Goal: Task Accomplishment & Management: Complete application form

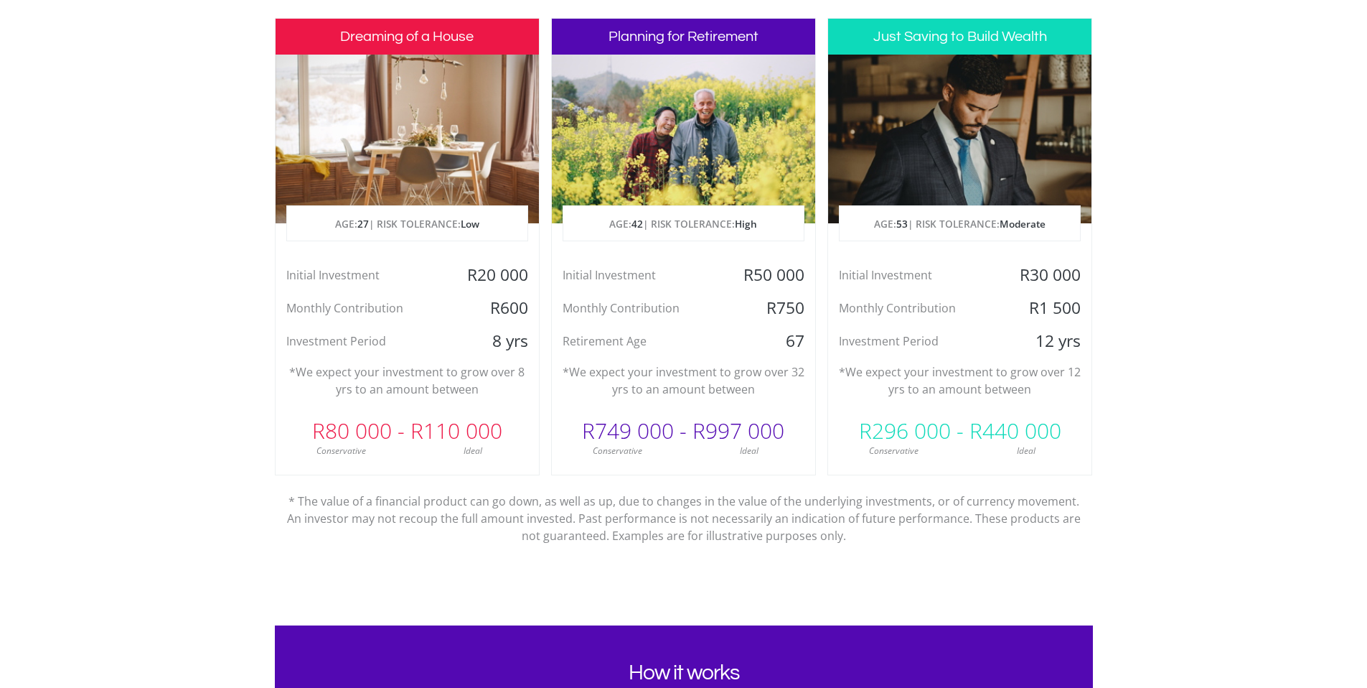
scroll to position [716, 0]
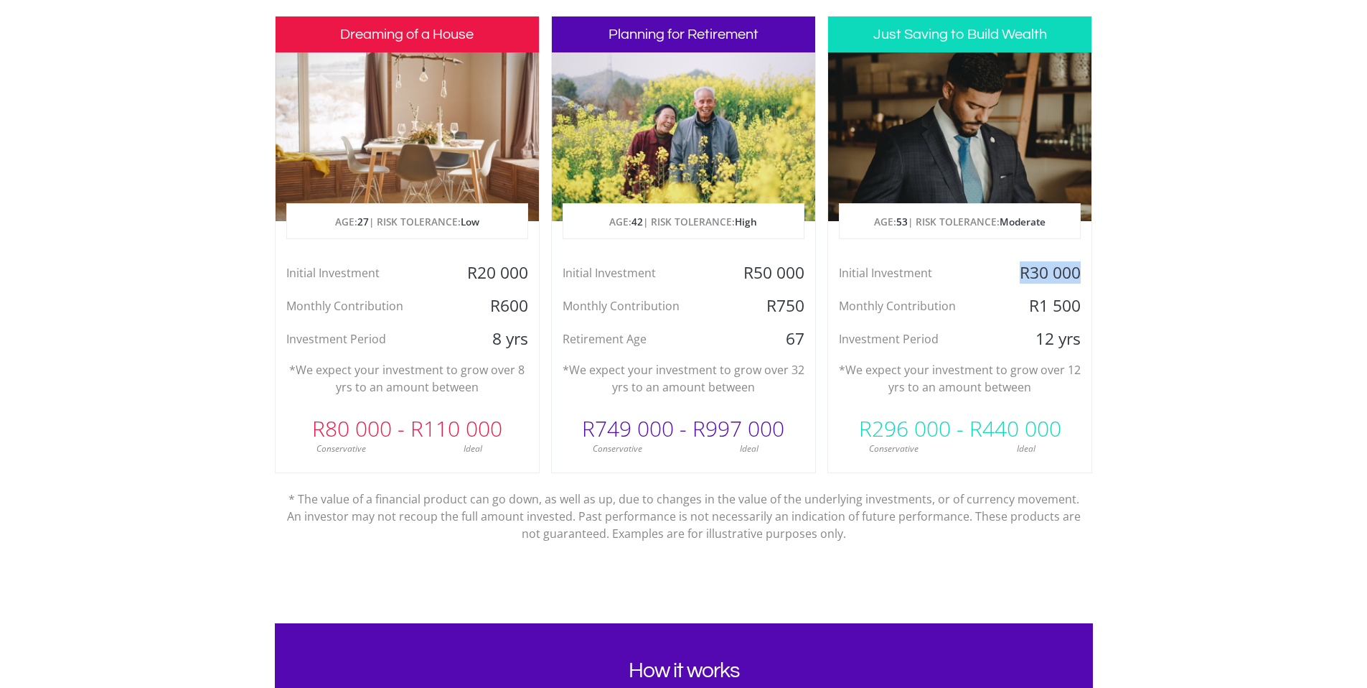
drag, startPoint x: 1020, startPoint y: 274, endPoint x: 1079, endPoint y: 273, distance: 58.9
click at [1079, 273] on div "R30 000" at bounding box center [1048, 273] width 88 height 22
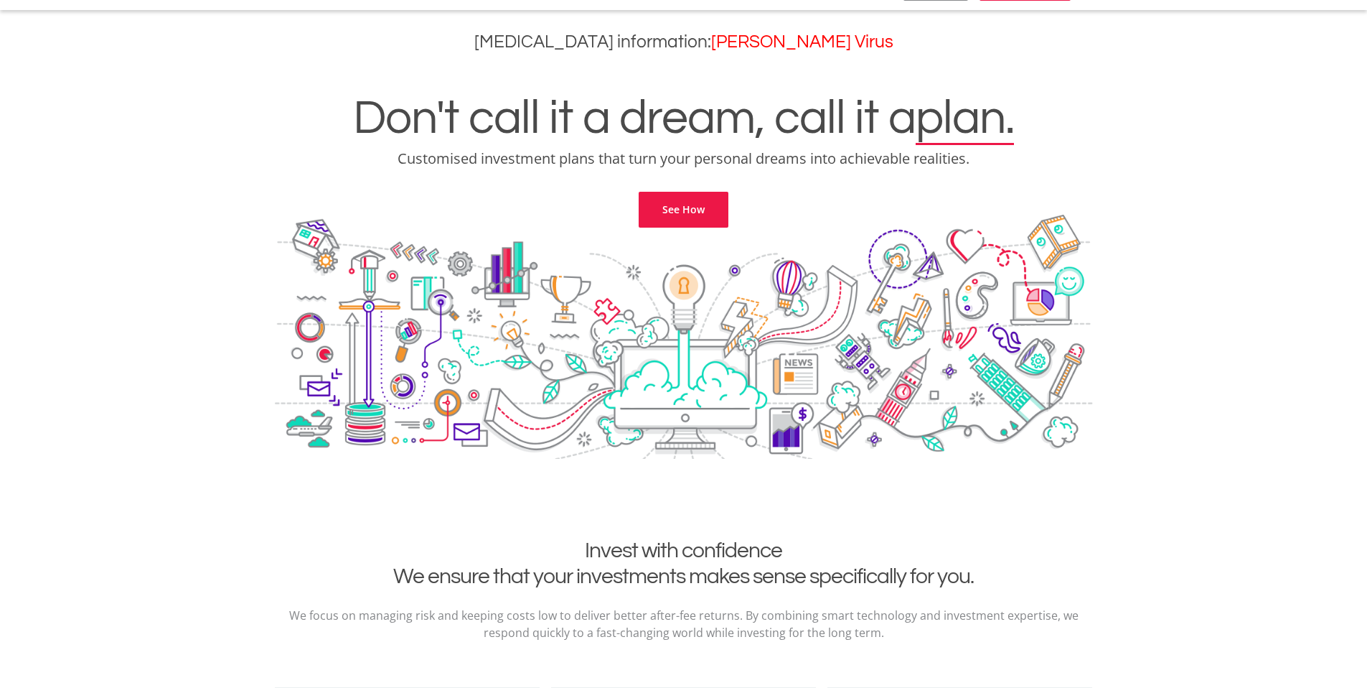
scroll to position [0, 0]
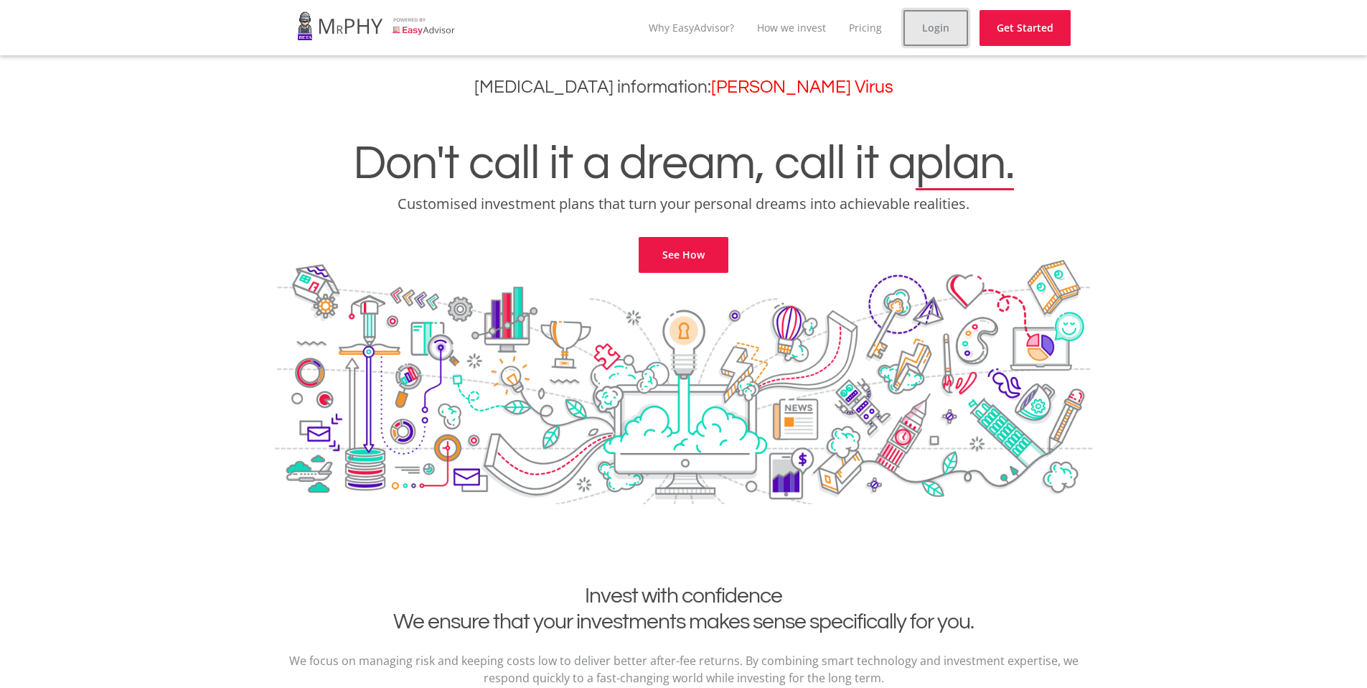
click at [927, 17] on link "Login" at bounding box center [936, 28] width 65 height 36
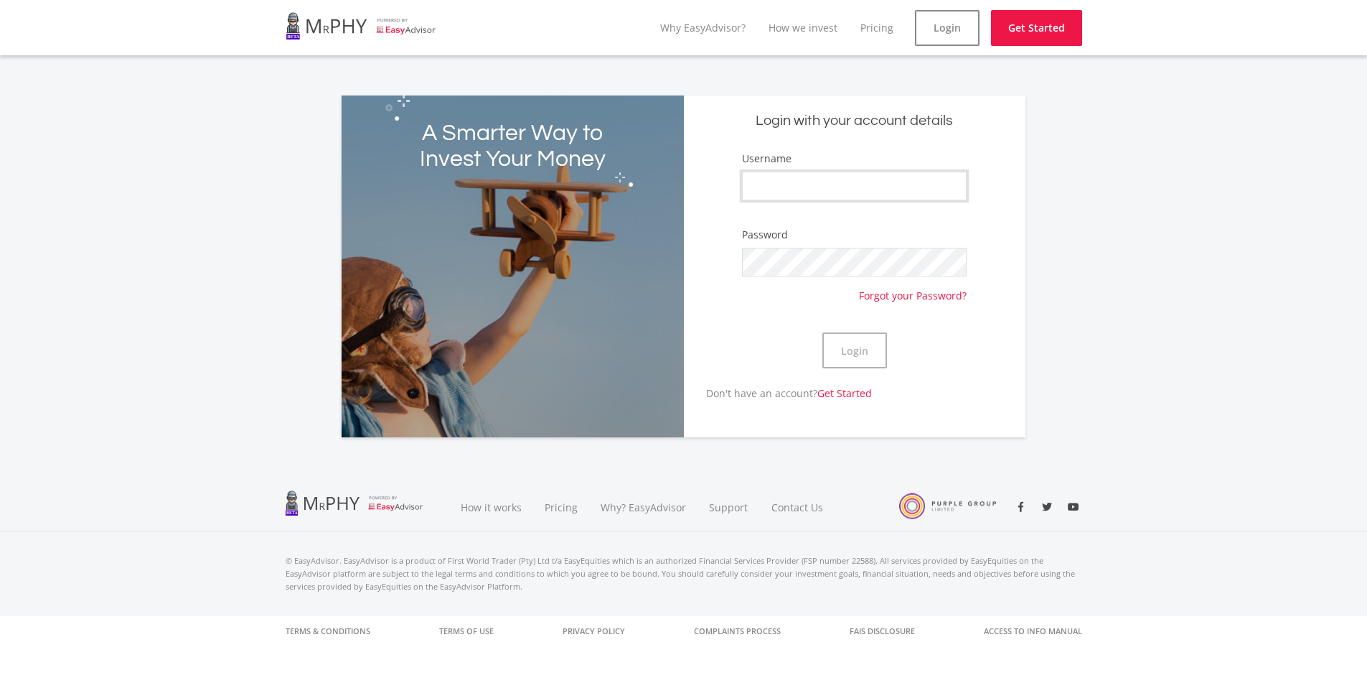
type input "[PERSON_NAME]"
click at [841, 364] on button "Login" at bounding box center [855, 350] width 65 height 36
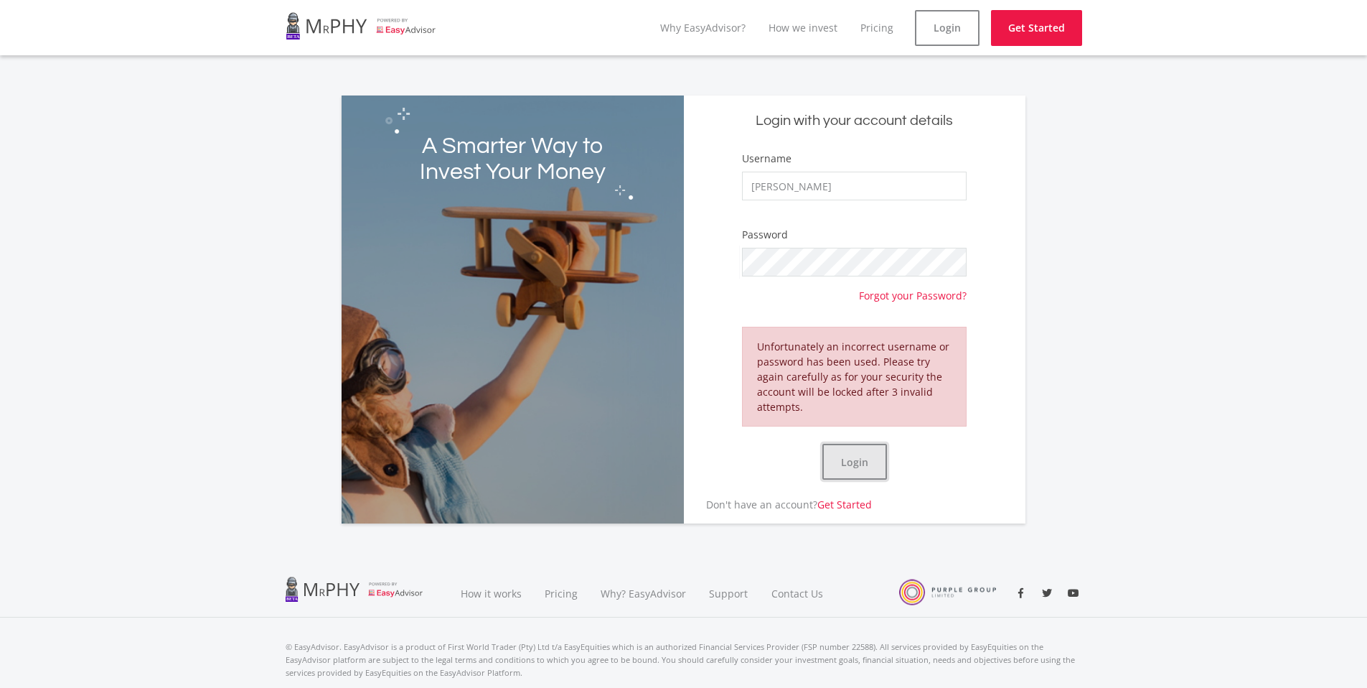
click at [859, 465] on button "Login" at bounding box center [855, 462] width 65 height 36
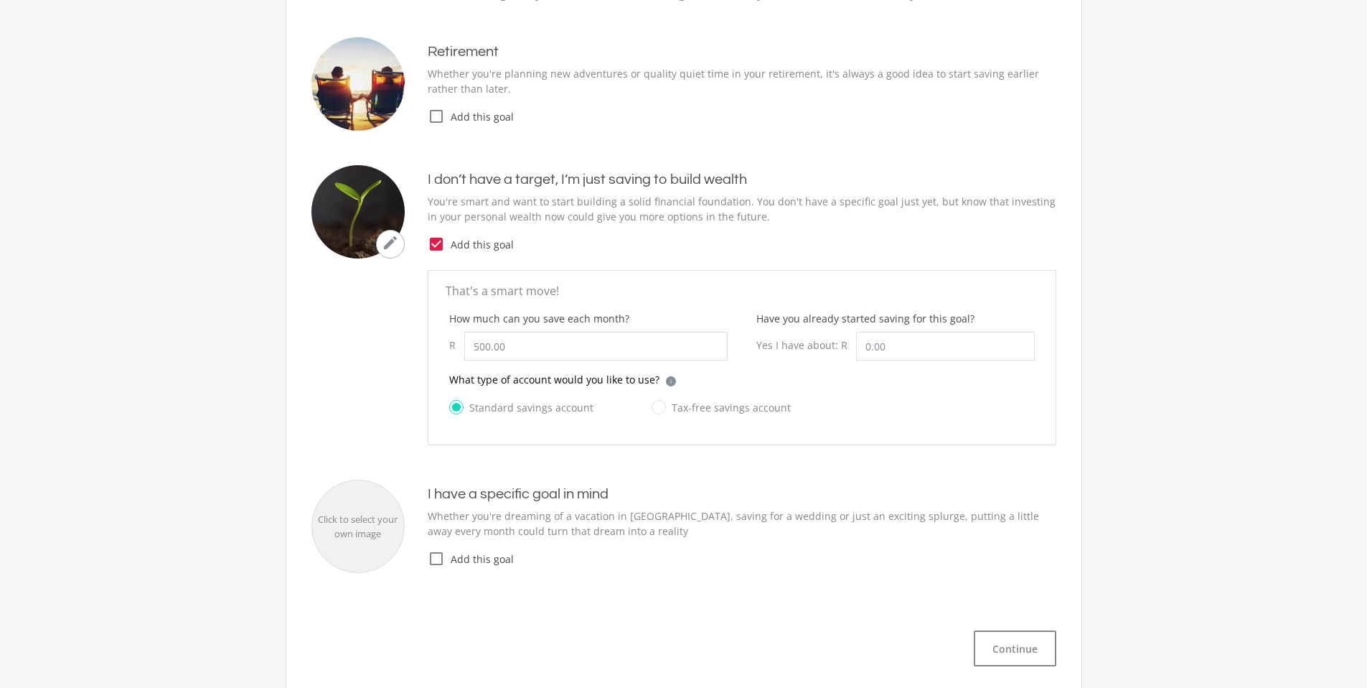
scroll to position [296, 0]
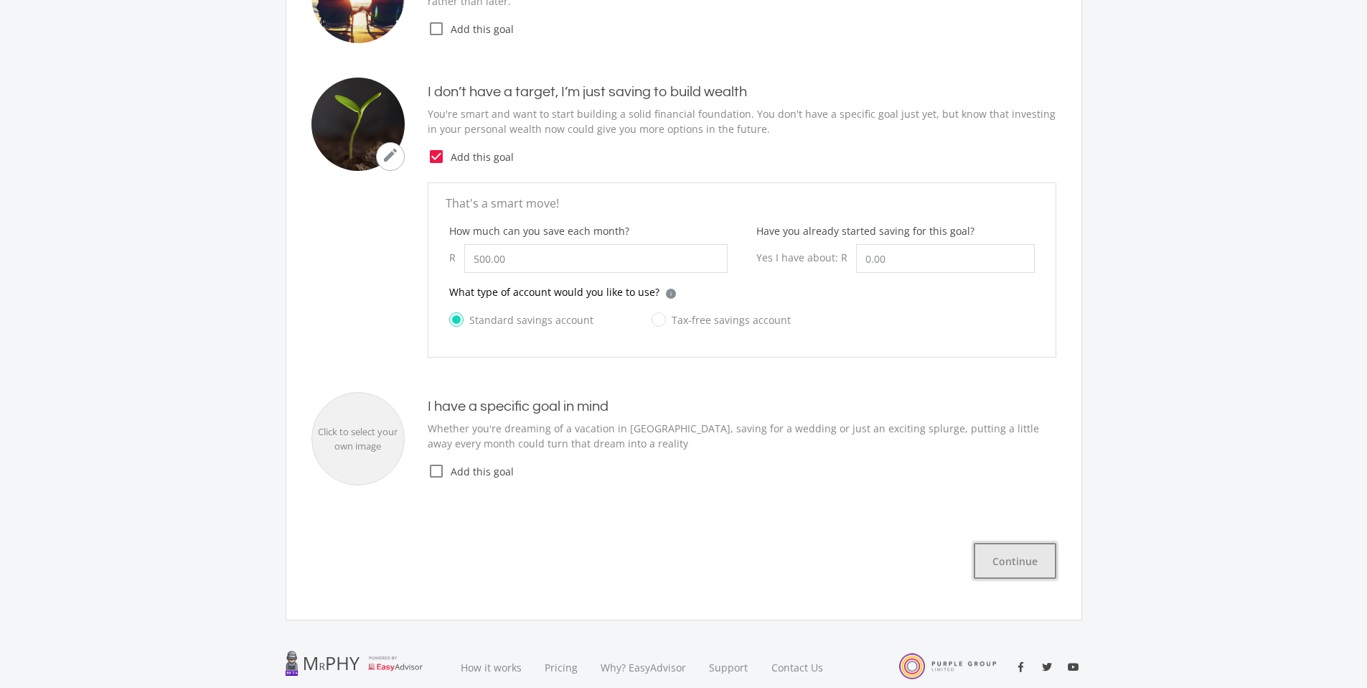
click at [1011, 560] on button "Continue" at bounding box center [1015, 561] width 83 height 36
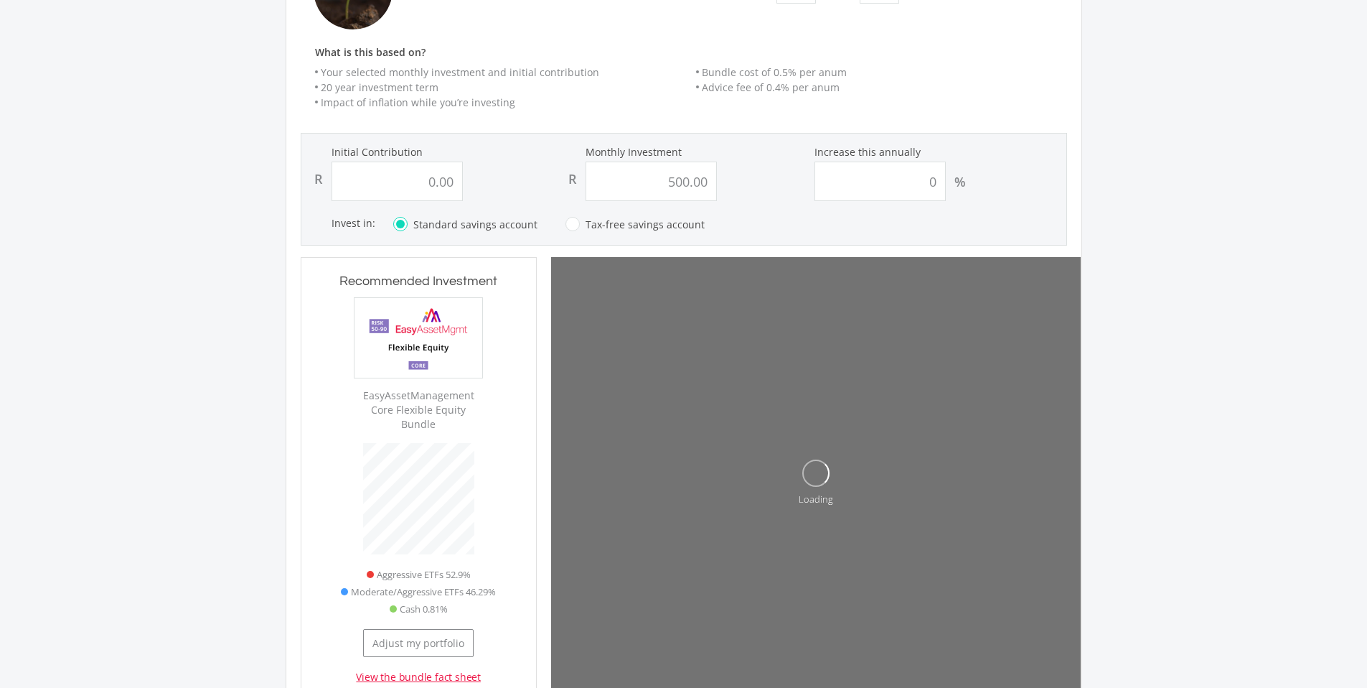
scroll to position [240, 0]
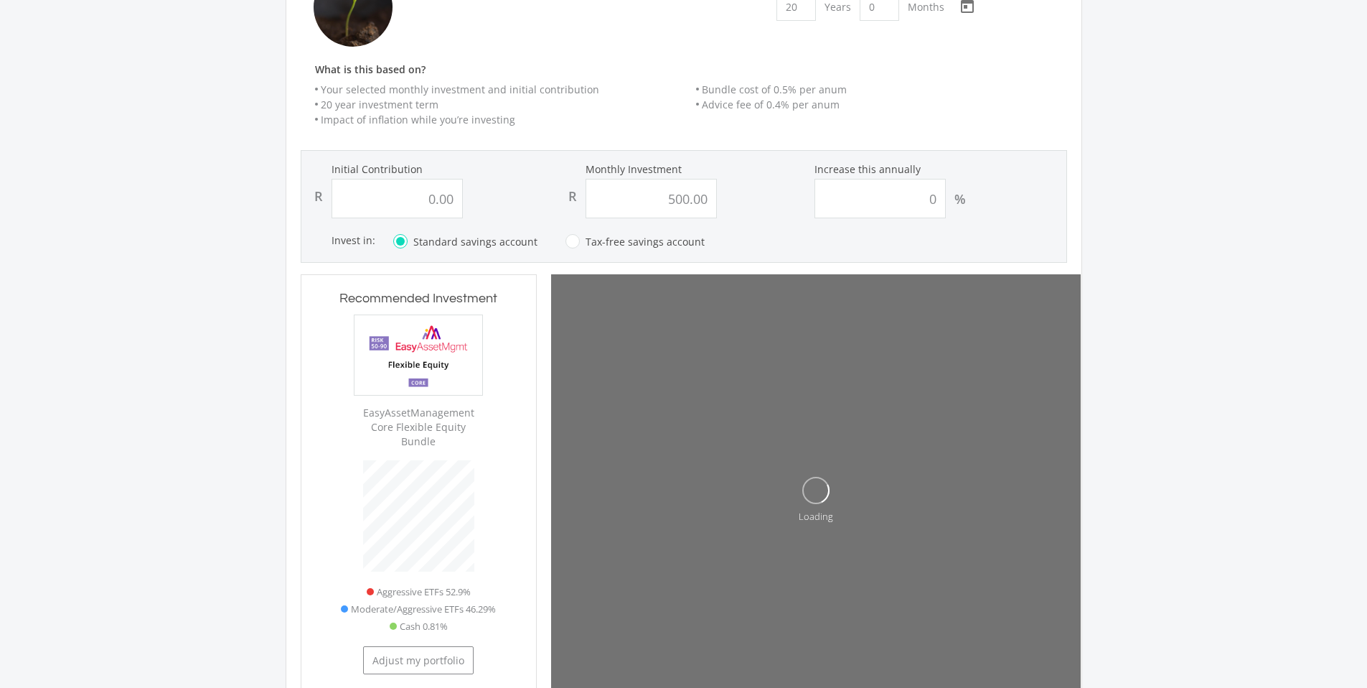
type input "0"
type input "500"
type input "0.00"
type input "500.00"
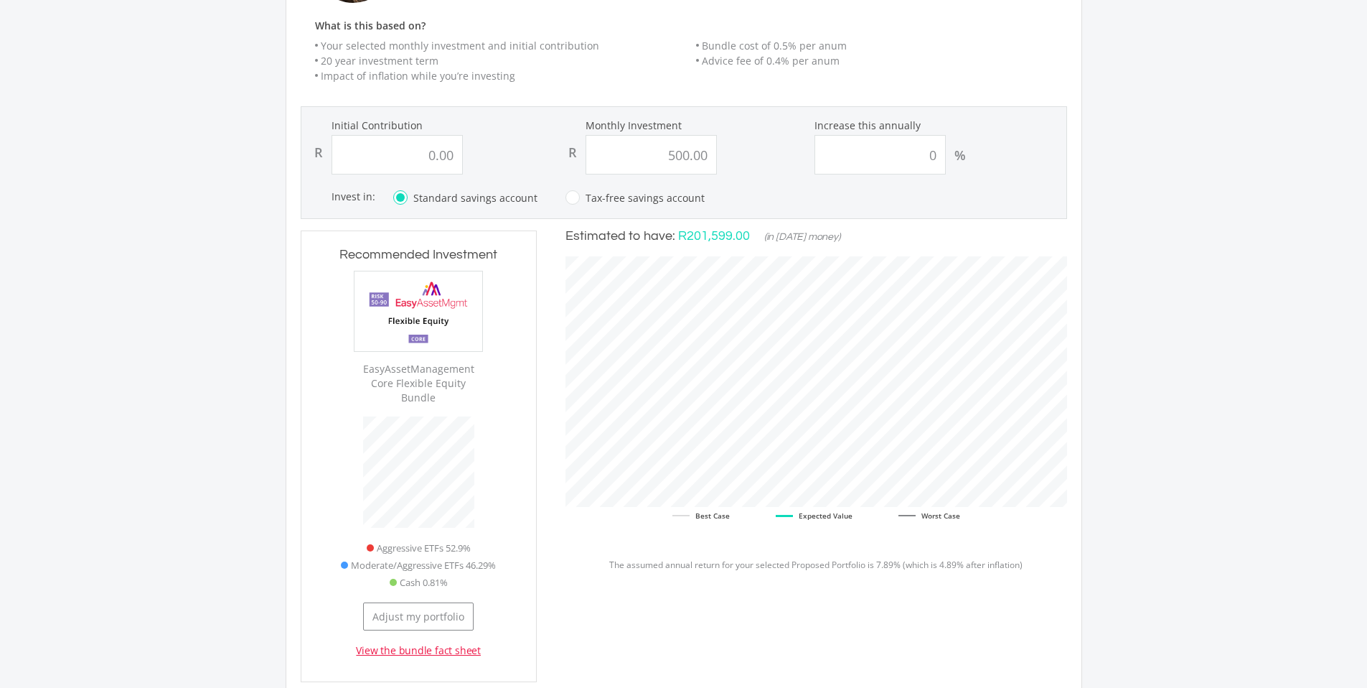
scroll to position [292, 0]
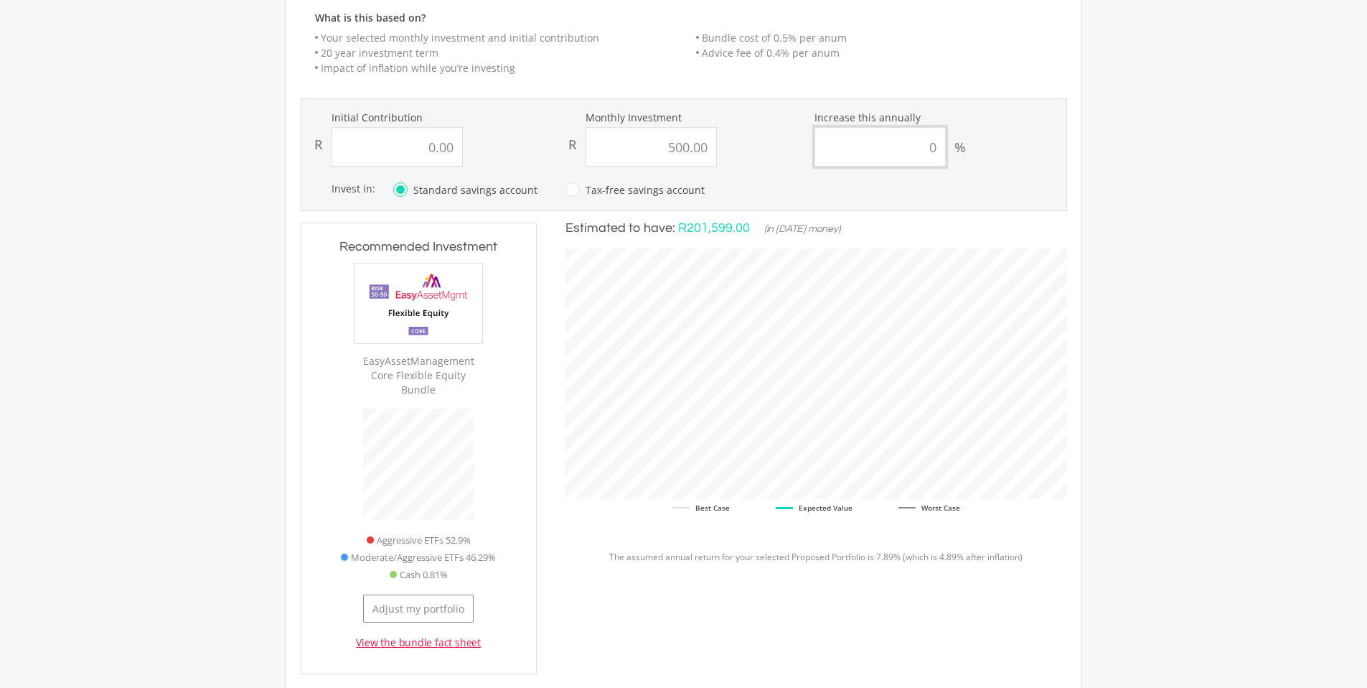
click at [861, 150] on input "0" at bounding box center [880, 146] width 131 height 39
type input "10"
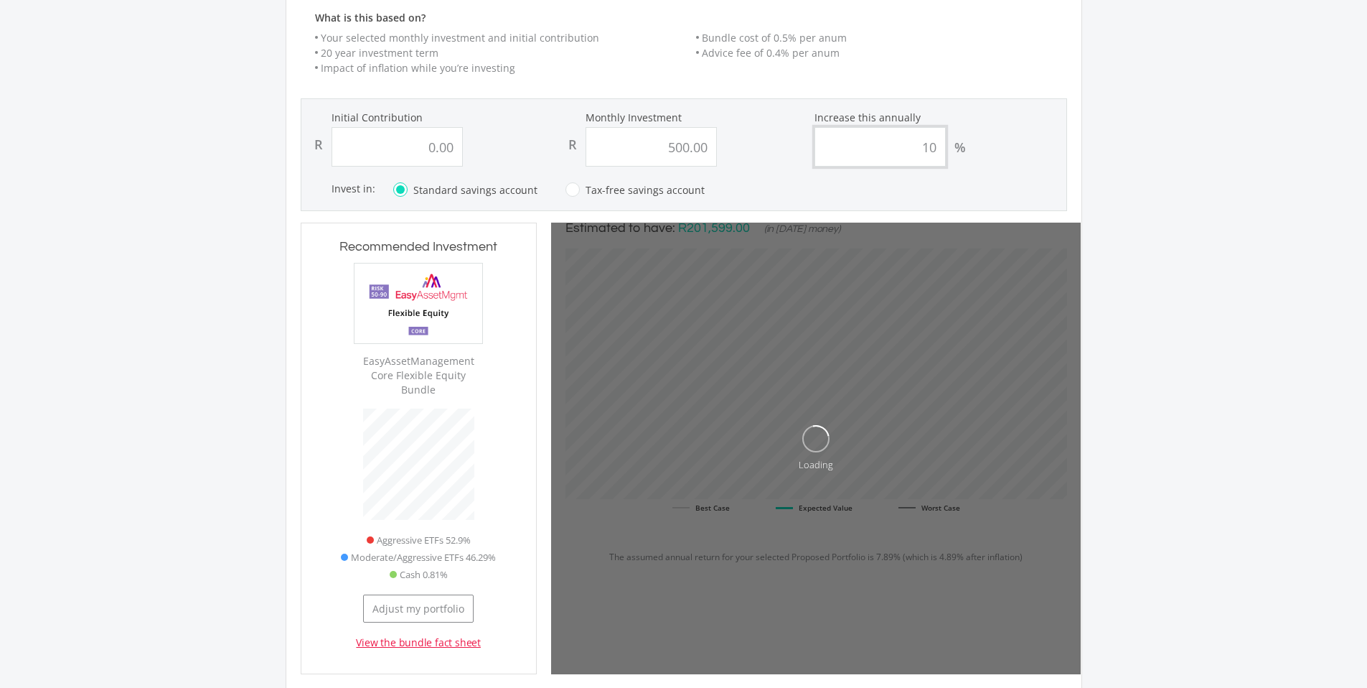
type input "0"
type input "500"
type input "0.00"
type input "500.00"
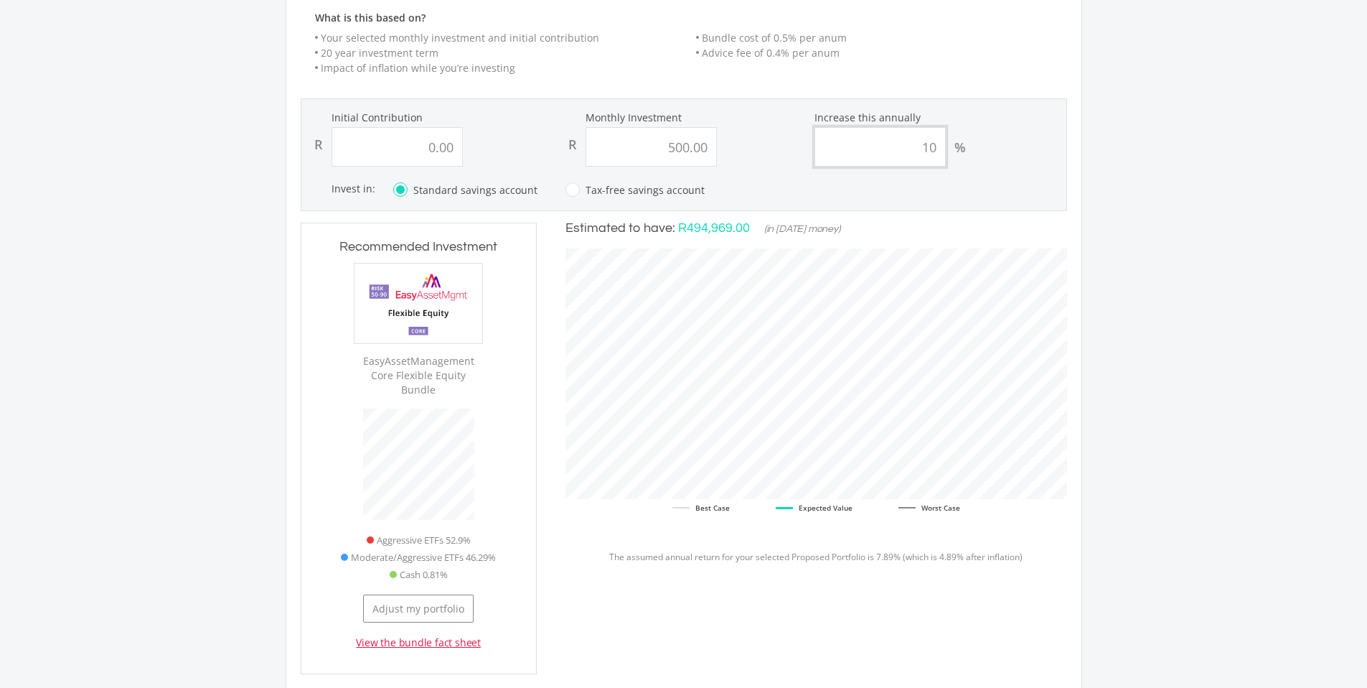
scroll to position [436, 530]
drag, startPoint x: 911, startPoint y: 151, endPoint x: 1011, endPoint y: 167, distance: 100.9
click at [1011, 167] on form "Initial Contribution R 0.00 Monthly Investment R 500.00 Increase this annually …" at bounding box center [684, 154] width 767 height 113
type input "0"
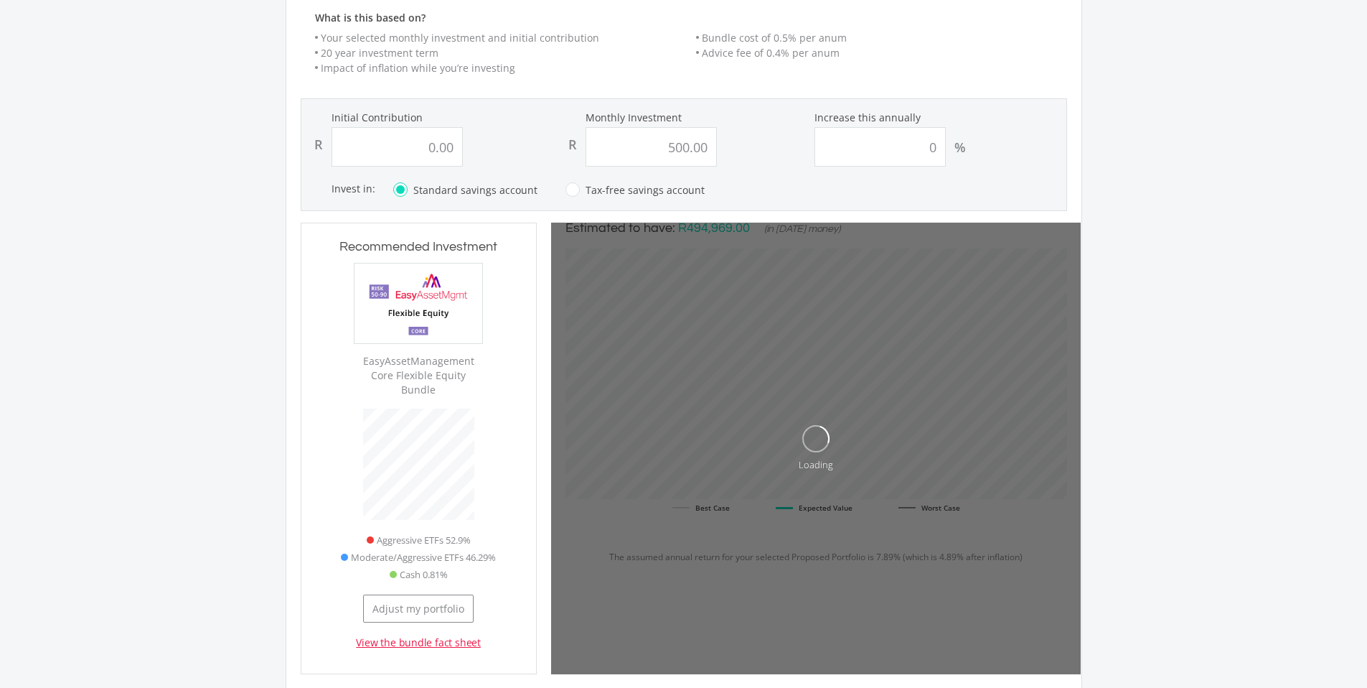
type input "0"
type input "500"
type input "0.00"
type input "500.00"
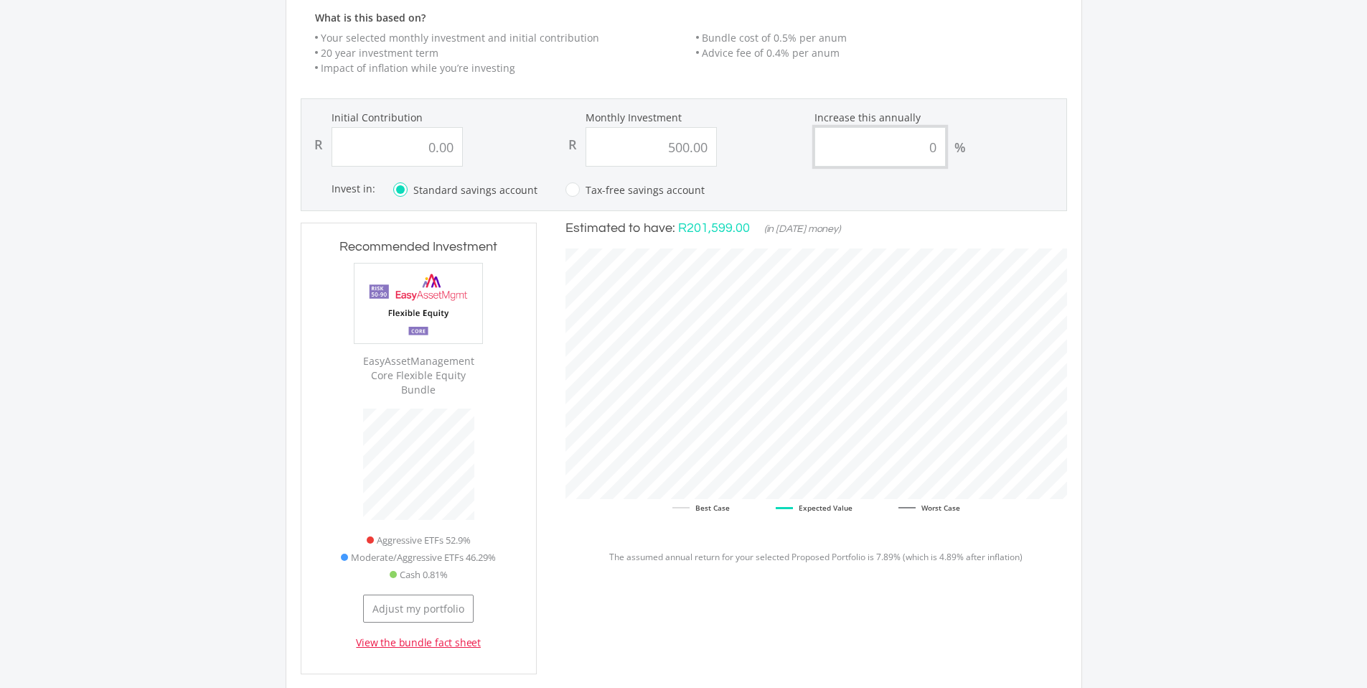
drag, startPoint x: 907, startPoint y: 146, endPoint x: 996, endPoint y: 159, distance: 89.9
click at [996, 159] on div "0 %" at bounding box center [939, 146] width 248 height 39
type input "10"
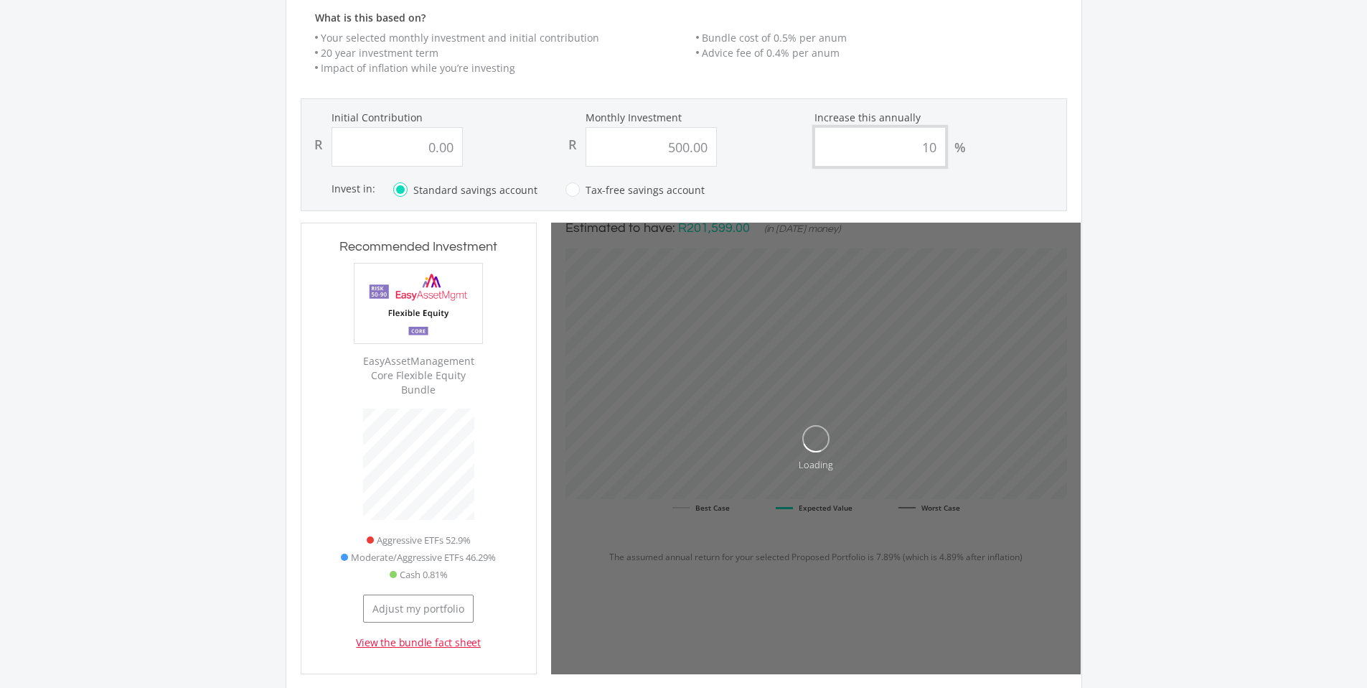
type input "0"
type input "500"
type input "0.00"
type input "500.00"
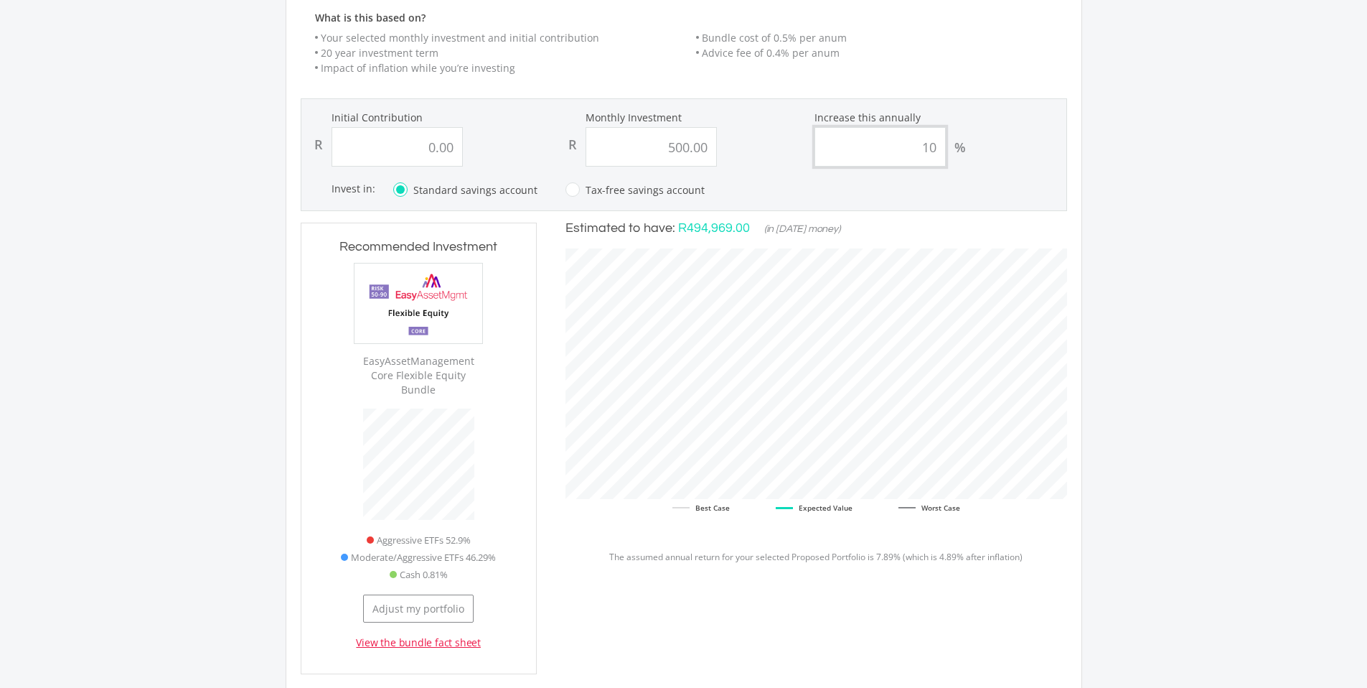
type input "10"
click at [734, 149] on div "R 500.00" at bounding box center [684, 146] width 248 height 39
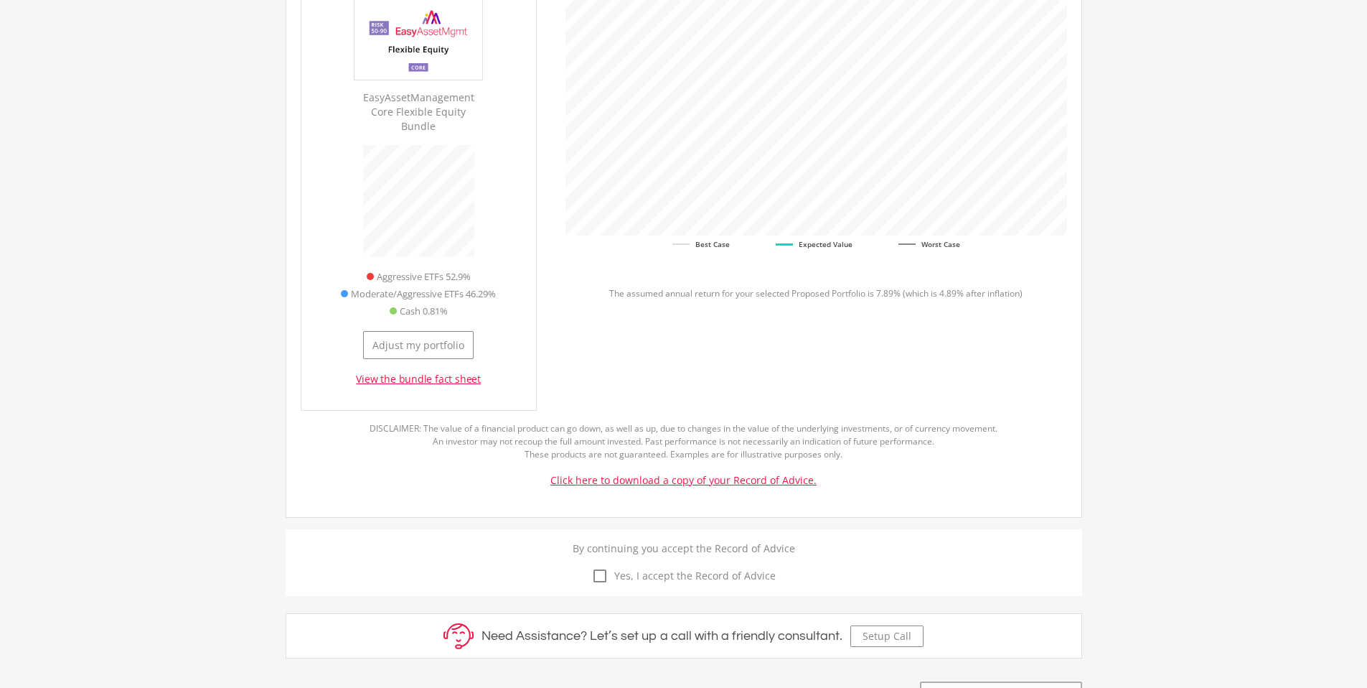
scroll to position [579, 0]
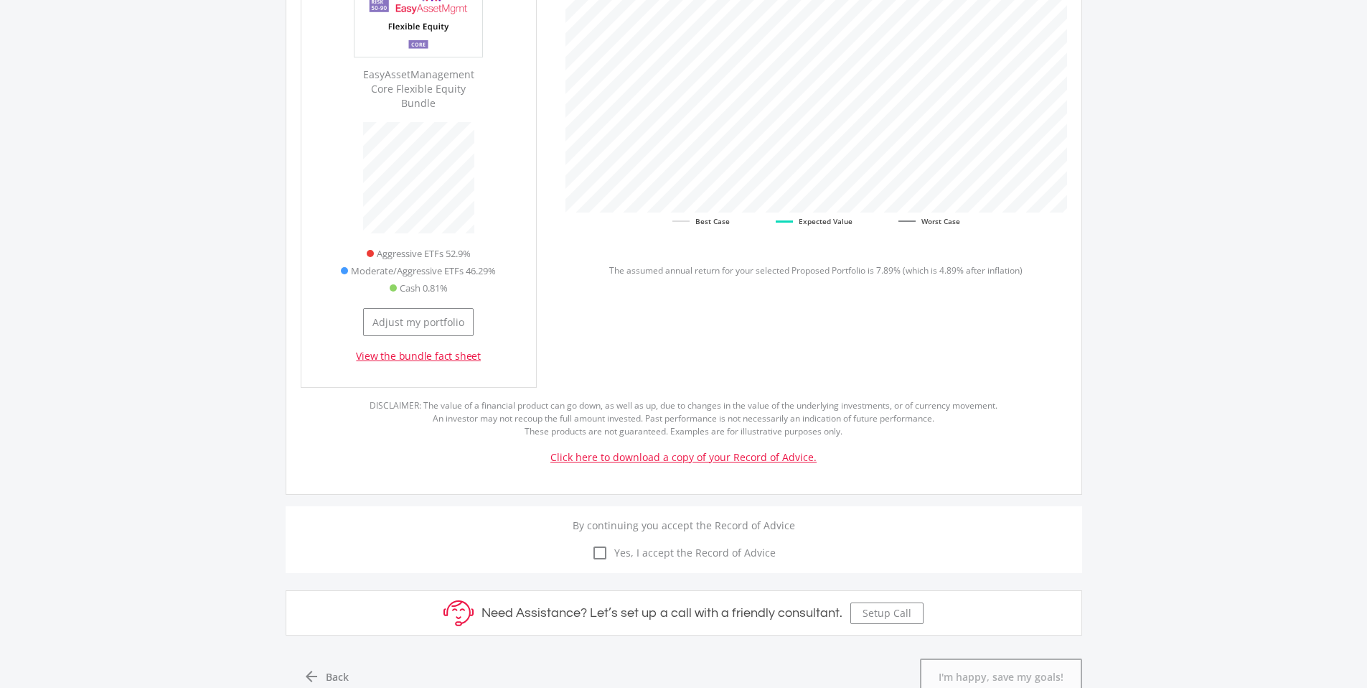
click at [436, 349] on link "View the bundle fact sheet" at bounding box center [418, 356] width 125 height 14
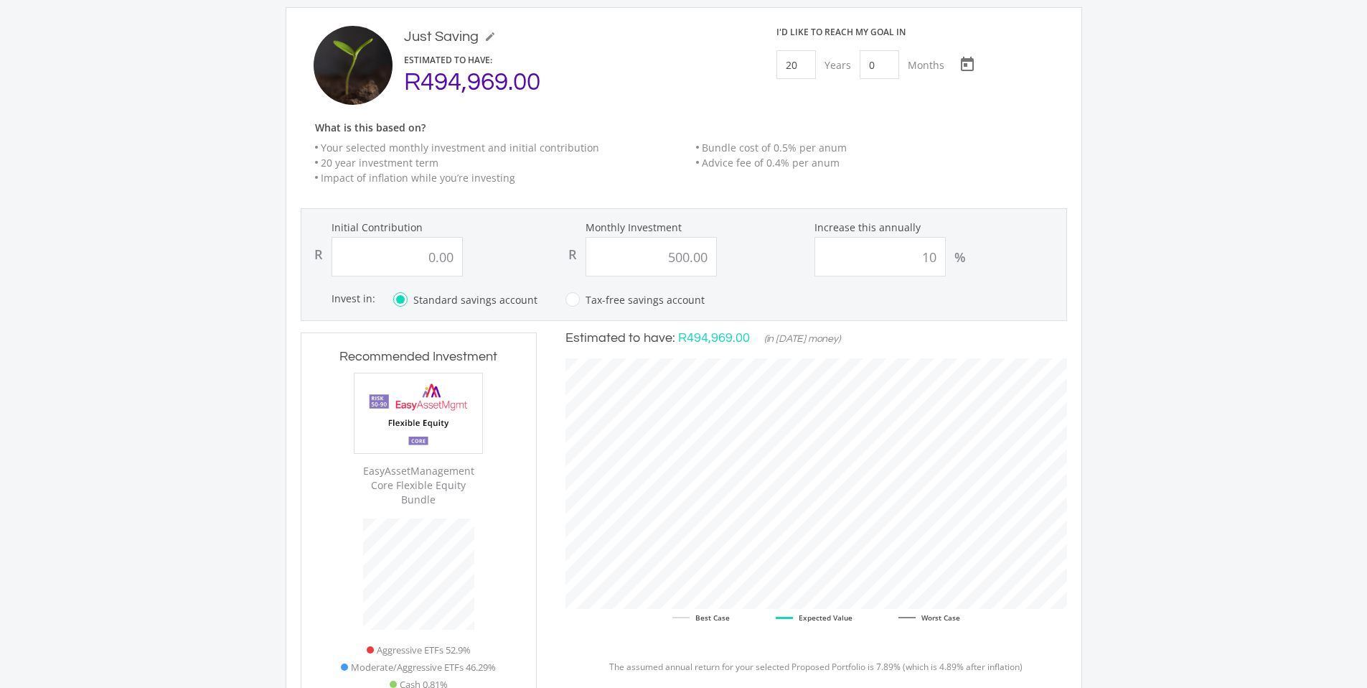
scroll to position [180, 0]
click at [799, 72] on input "20" at bounding box center [796, 66] width 39 height 29
click at [1126, 85] on div "Our Recommendation Here's our estimated targets for each of your goals based on…" at bounding box center [683, 508] width 1367 height 1169
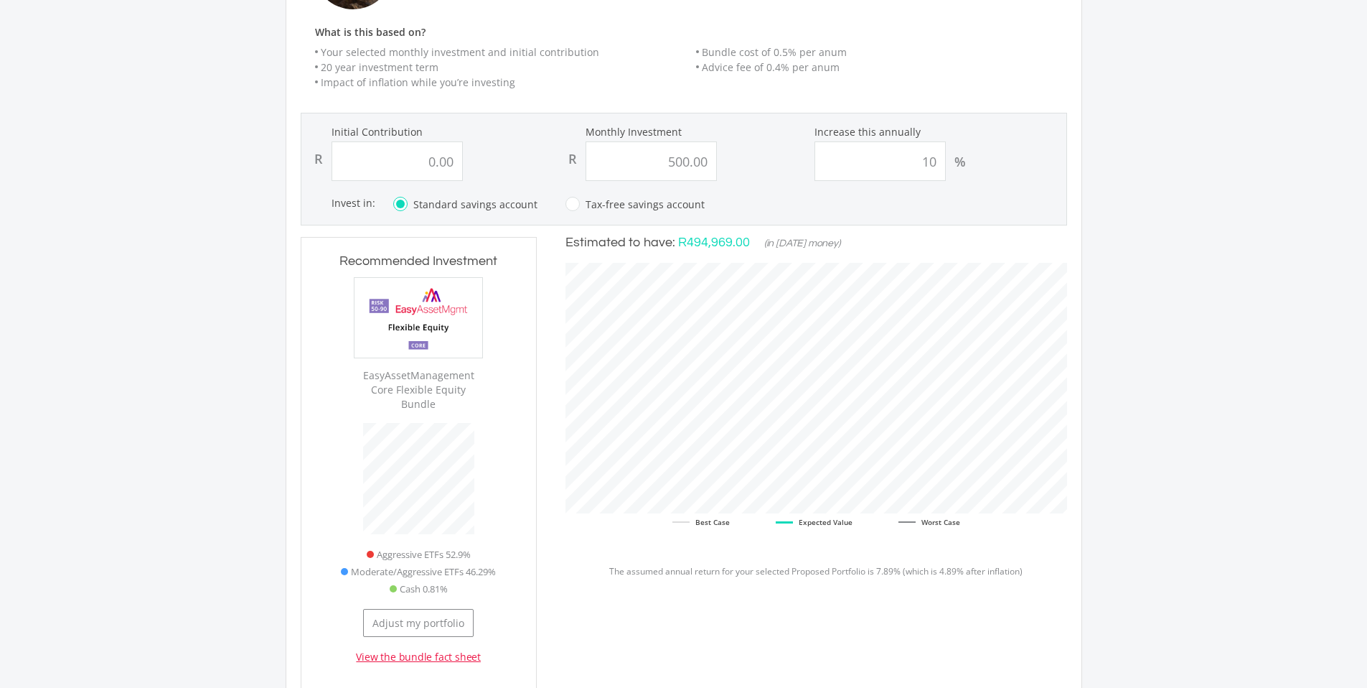
scroll to position [4, 0]
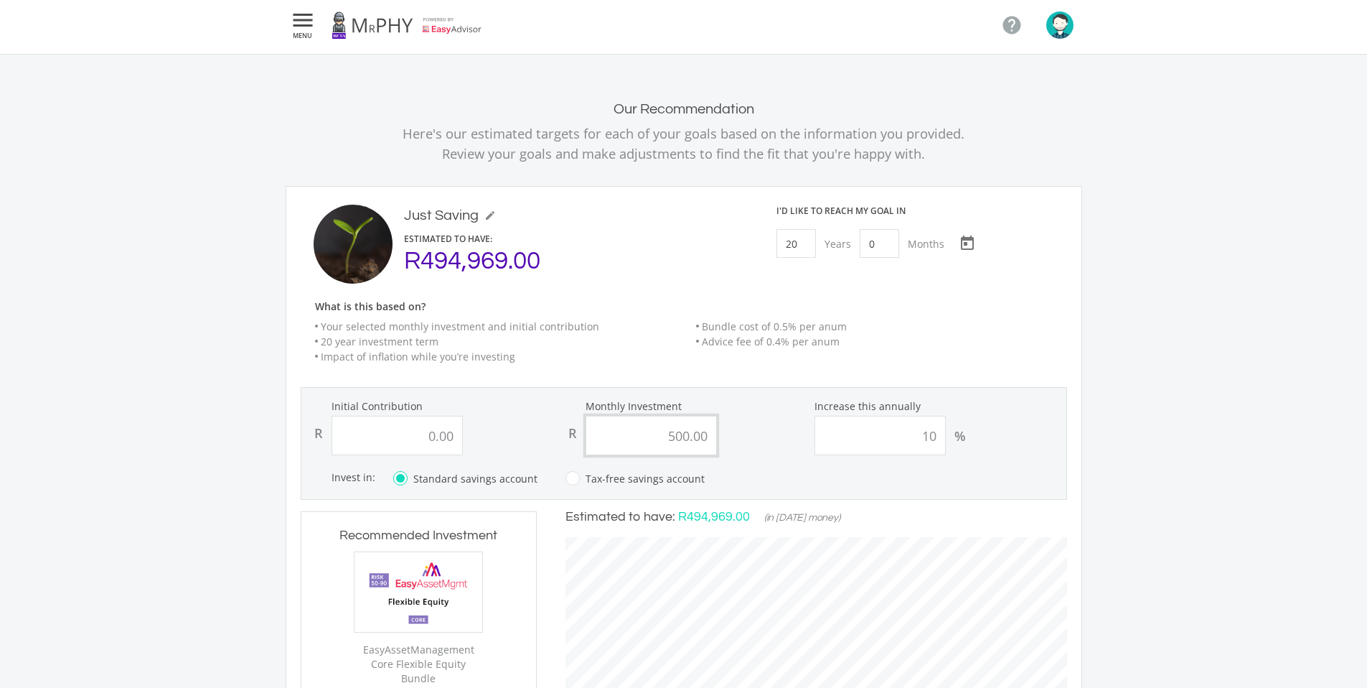
drag, startPoint x: 658, startPoint y: 437, endPoint x: 823, endPoint y: 451, distance: 165.7
click at [823, 451] on div "Initial Contribution R 0.00 Monthly Investment R 500.00 Increase this annually …" at bounding box center [684, 427] width 764 height 56
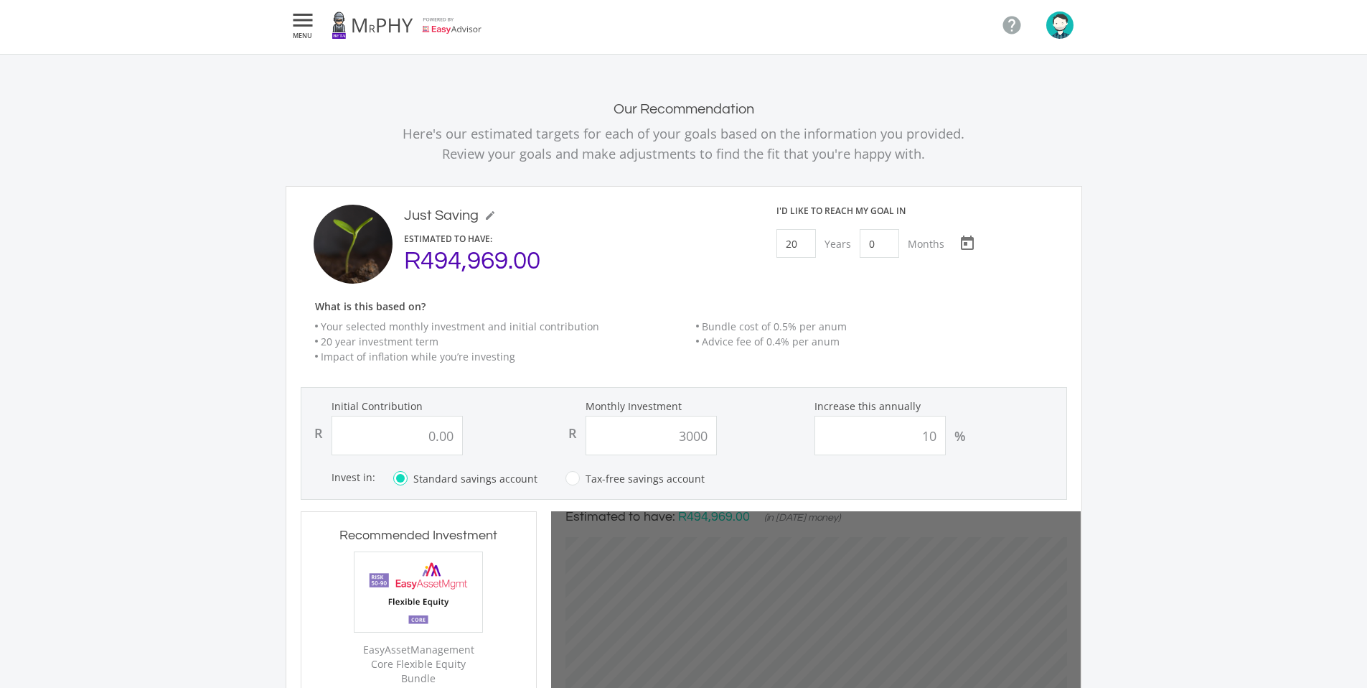
type input "3,000.00"
click at [980, 313] on div "What is this based on? Your selected monthly investment and initial contributio…" at bounding box center [691, 338] width 781 height 75
type input "0"
type input "3000"
type input "0.00"
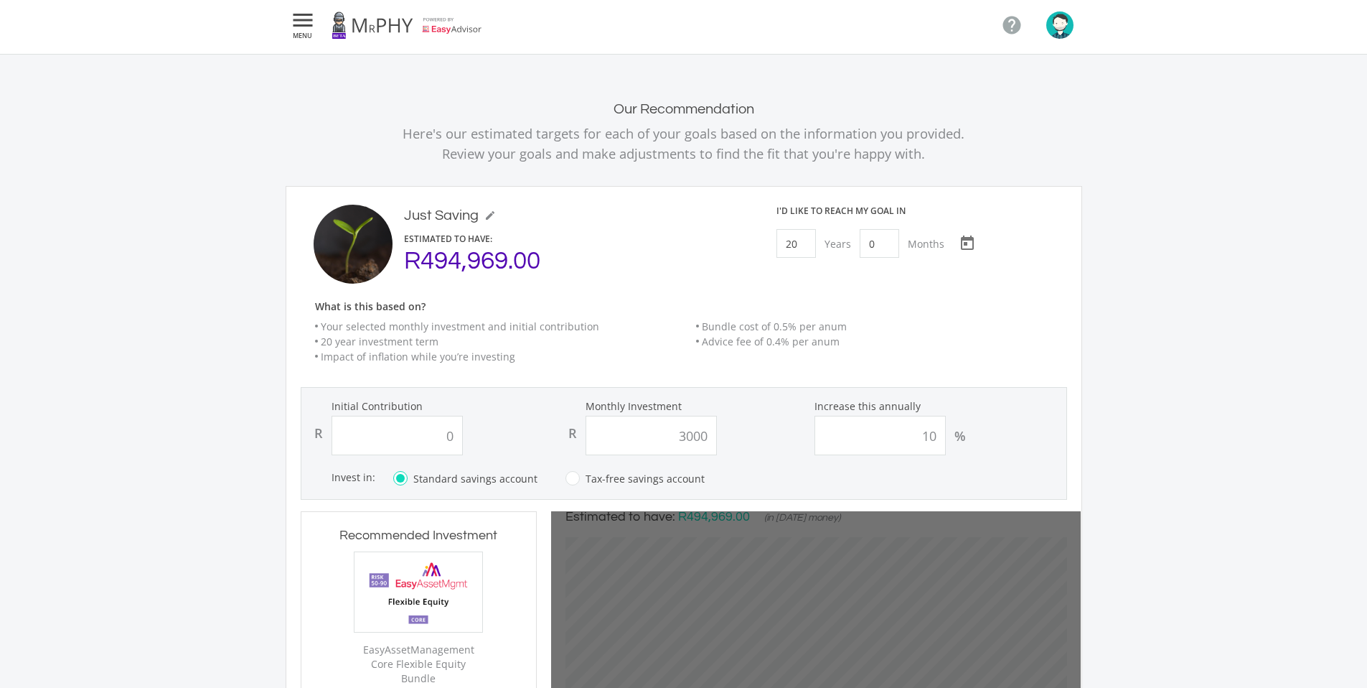
type input "3,000.00"
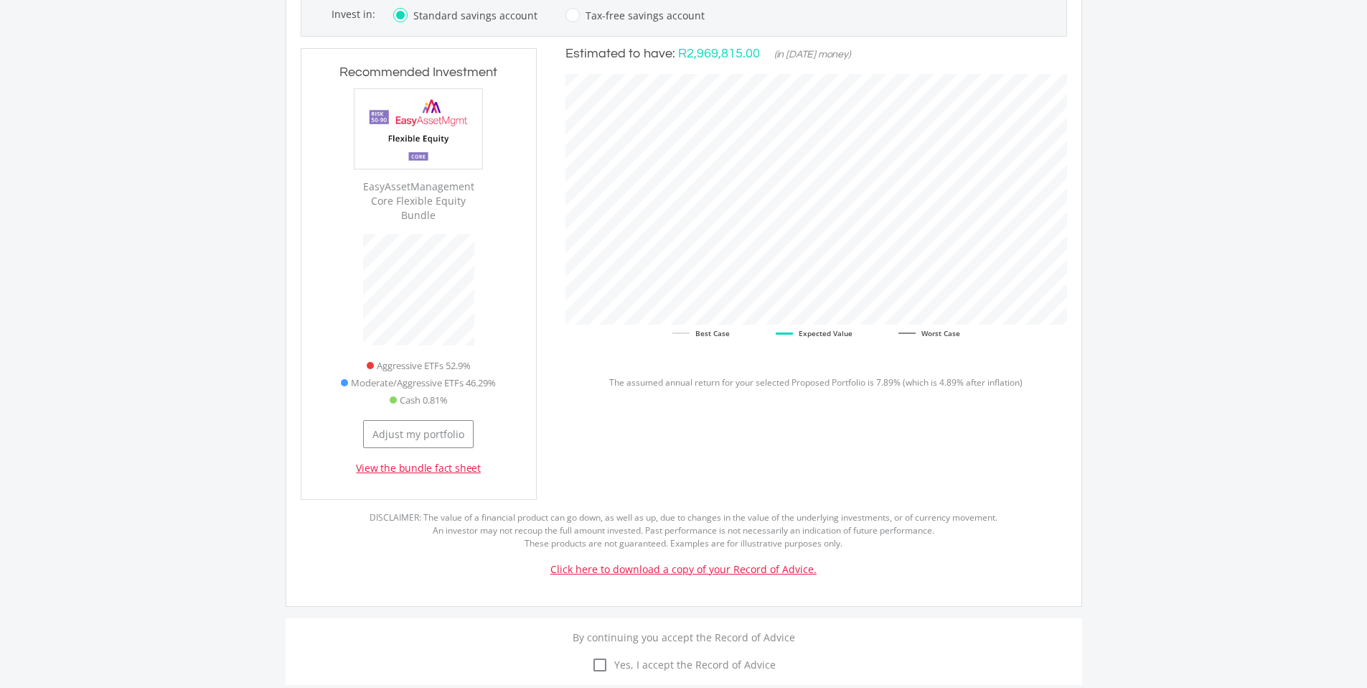
scroll to position [663, 0]
